Goal: Navigation & Orientation: Understand site structure

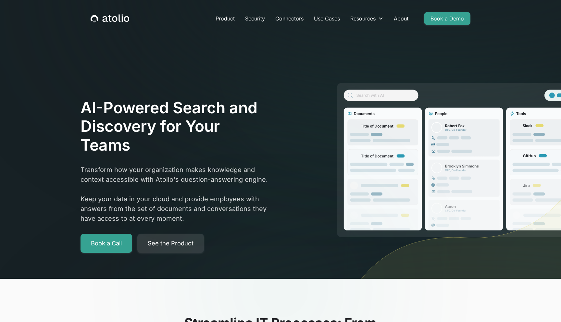
scroll to position [5, 0]
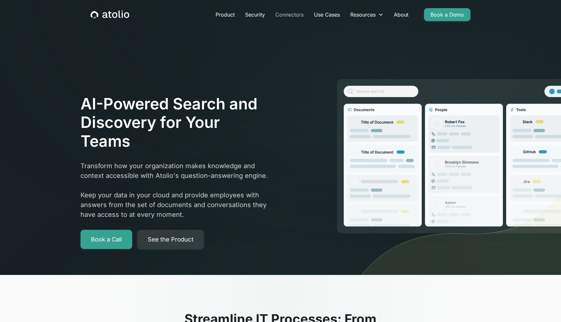
click at [293, 13] on link "Connectors" at bounding box center [289, 14] width 39 height 13
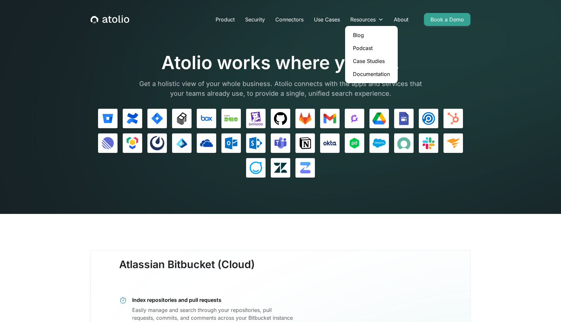
click at [363, 62] on link "Case Studies" at bounding box center [371, 61] width 47 height 13
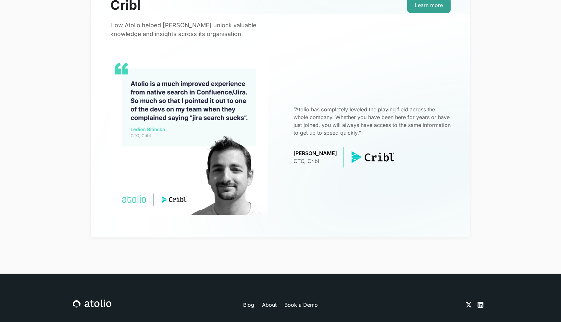
scroll to position [145, 0]
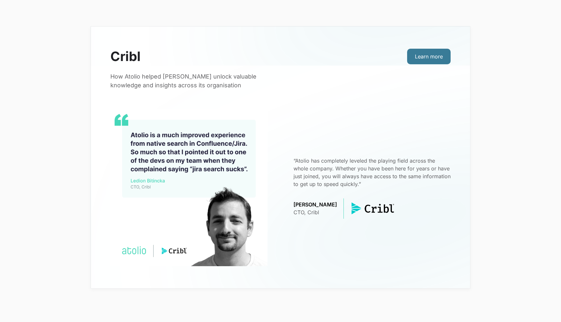
click at [412, 61] on link "Learn more" at bounding box center [429, 57] width 44 height 16
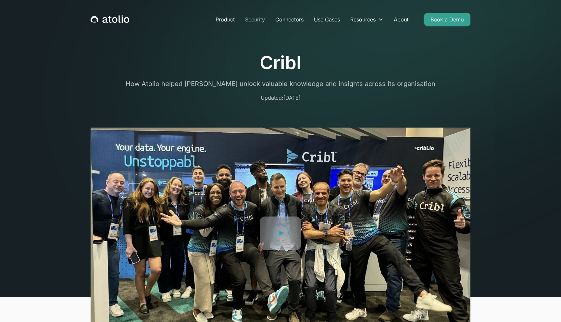
click at [256, 18] on link "Security" at bounding box center [255, 19] width 30 height 13
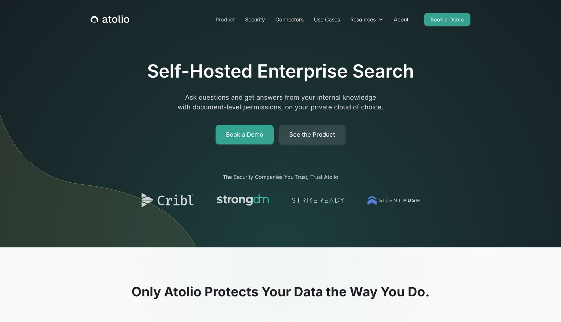
click at [226, 24] on link "Product" at bounding box center [225, 19] width 30 height 13
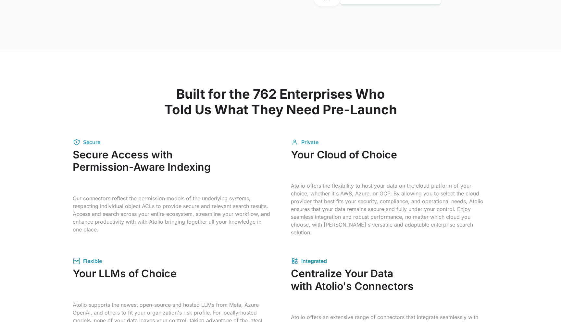
scroll to position [886, 0]
